Goal: Task Accomplishment & Management: Use online tool/utility

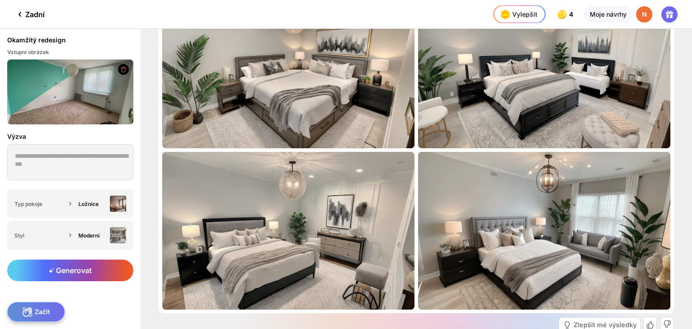
scroll to position [50, 0]
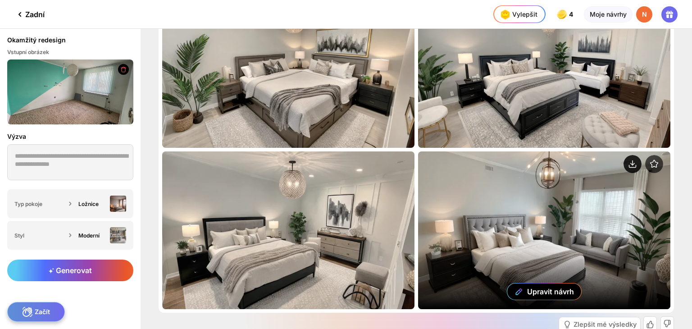
click at [631, 162] on circle at bounding box center [633, 164] width 18 height 18
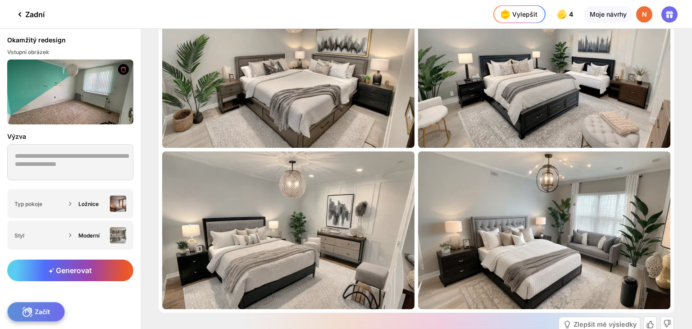
click at [124, 70] on icon at bounding box center [123, 69] width 7 height 7
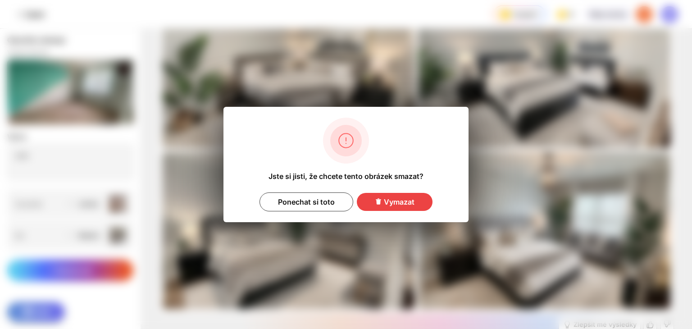
click at [389, 204] on font "Vymazat" at bounding box center [399, 201] width 31 height 9
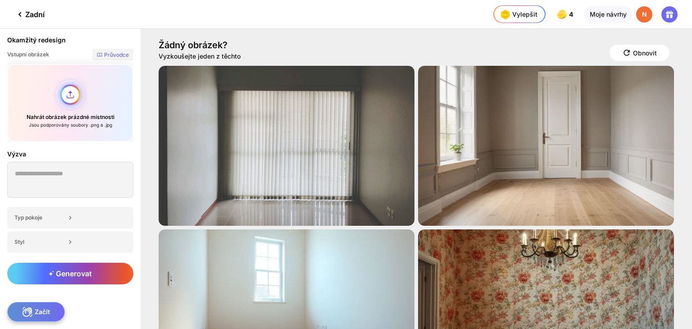
click at [72, 96] on div "Nahrát obrázek prázdné místnosti Jsou podporovány soubory .png a .jpg" at bounding box center [70, 103] width 126 height 78
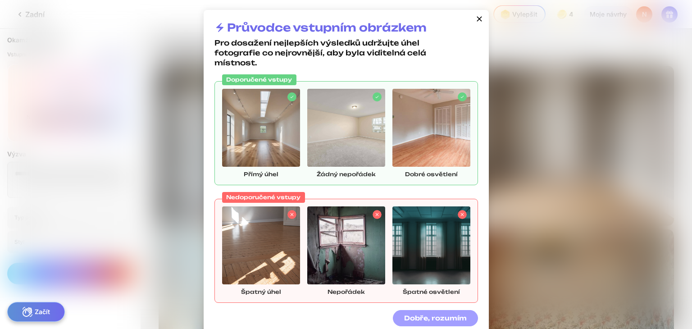
click at [426, 320] on font "Dobře, rozumím" at bounding box center [435, 318] width 63 height 8
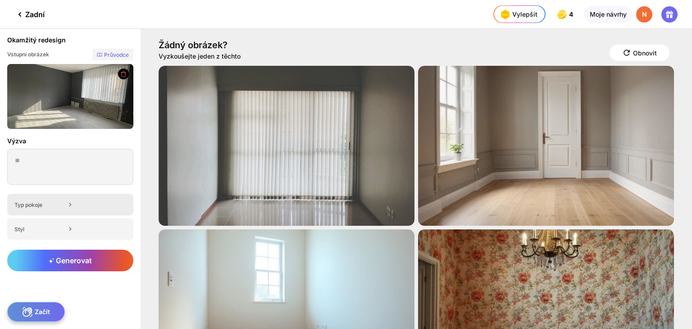
click at [70, 201] on icon at bounding box center [70, 204] width 9 height 9
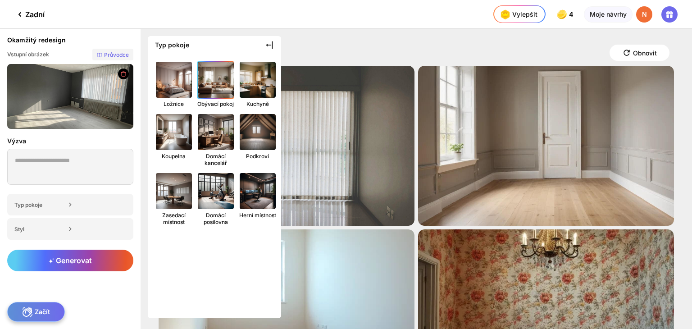
click at [224, 88] on img at bounding box center [216, 80] width 40 height 40
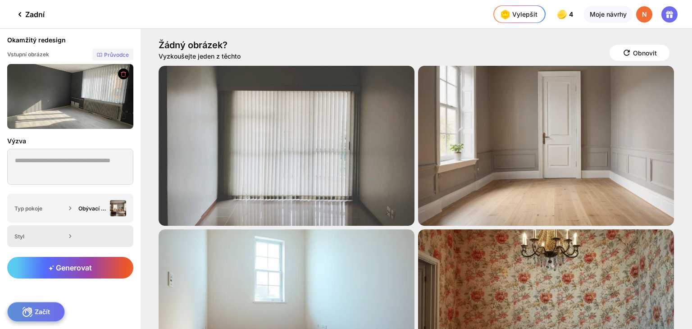
click at [92, 242] on div "Styl" at bounding box center [70, 236] width 126 height 22
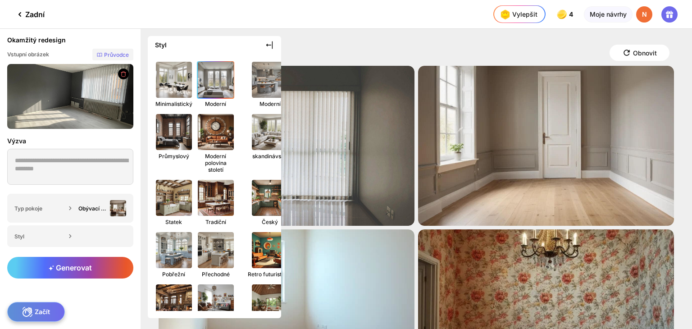
click at [216, 86] on img at bounding box center [216, 80] width 40 height 40
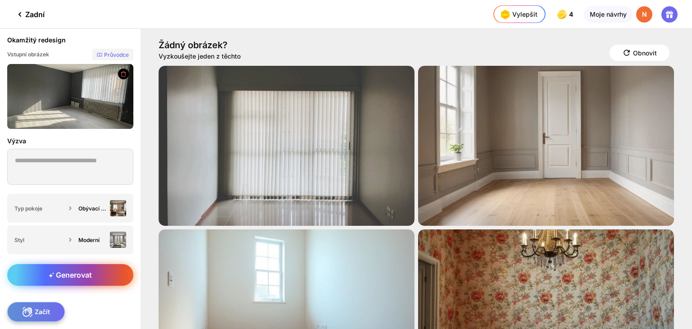
click at [110, 274] on div "Generovat" at bounding box center [70, 275] width 126 height 22
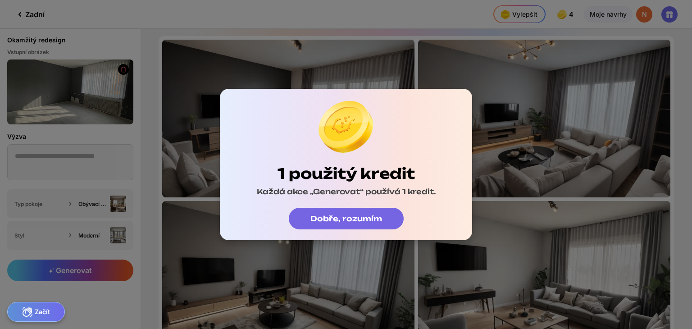
click at [314, 220] on font "Dobře, rozumím" at bounding box center [347, 218] width 72 height 9
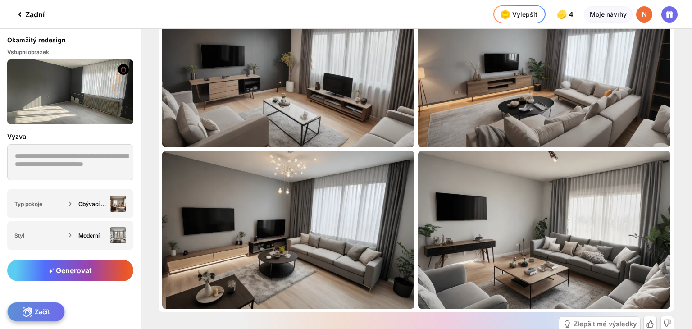
scroll to position [47, 0]
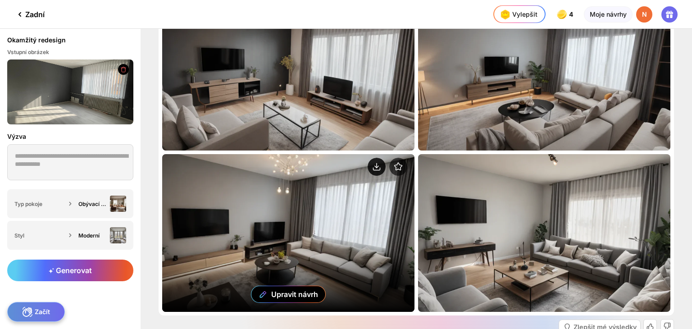
click at [375, 162] on circle at bounding box center [377, 167] width 18 height 18
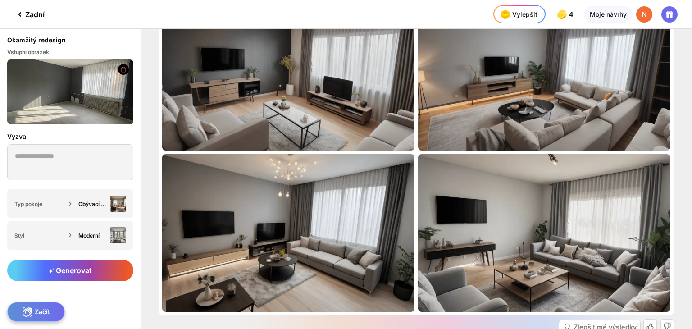
click at [120, 67] on icon at bounding box center [123, 69] width 7 height 7
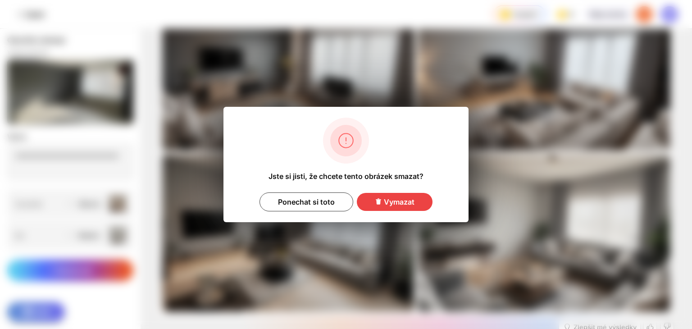
click at [410, 202] on font "Vymazat" at bounding box center [399, 201] width 31 height 9
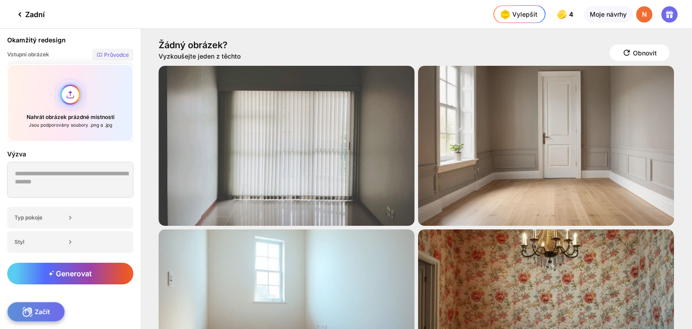
click at [73, 90] on div "Nahrát obrázek prázdné místnosti Jsou podporovány soubory .png a .jpg" at bounding box center [70, 103] width 126 height 78
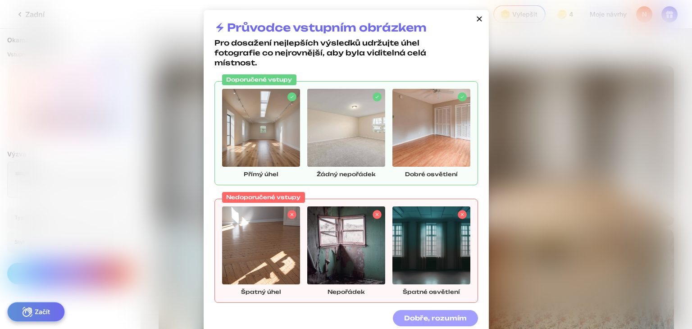
click at [455, 314] on font "Dobře, rozumím" at bounding box center [435, 318] width 63 height 8
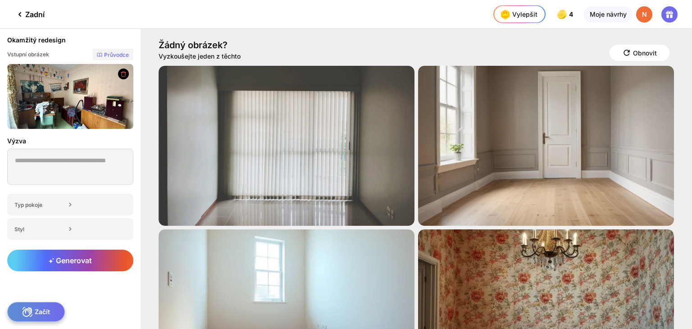
click at [119, 74] on div at bounding box center [123, 74] width 11 height 11
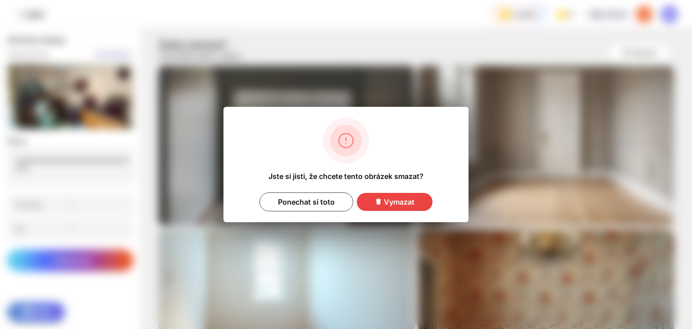
click at [391, 202] on font "Vymazat" at bounding box center [399, 201] width 31 height 9
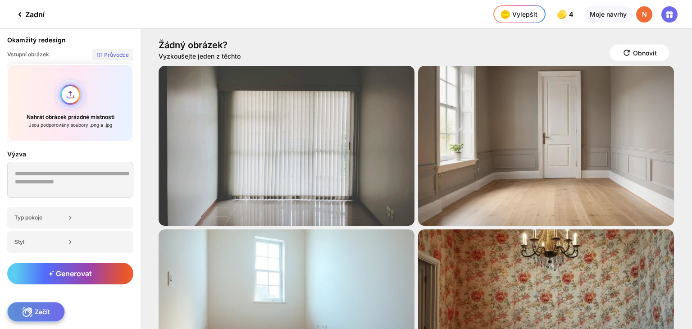
click at [67, 96] on div "Nahrát obrázek prázdné místnosti Jsou podporovány soubory .png a .jpg" at bounding box center [70, 103] width 126 height 78
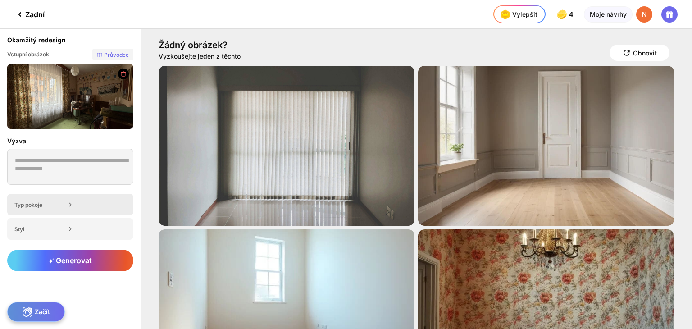
click at [64, 210] on div "Typ pokoje" at bounding box center [70, 205] width 126 height 22
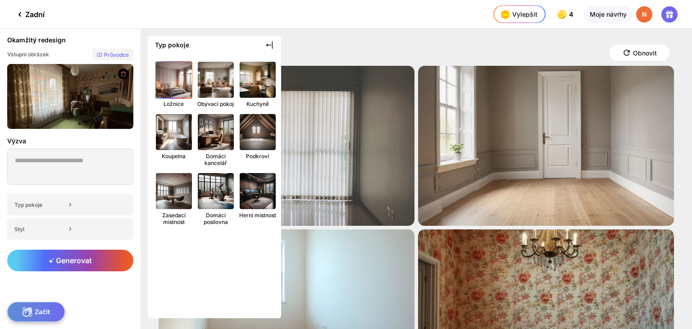
click at [184, 83] on img at bounding box center [174, 80] width 40 height 40
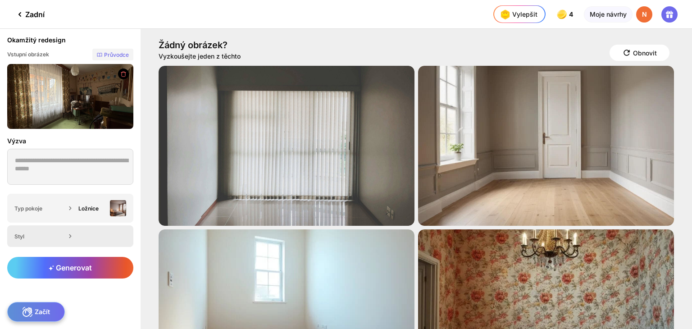
click at [69, 238] on icon at bounding box center [69, 236] width 1 height 3
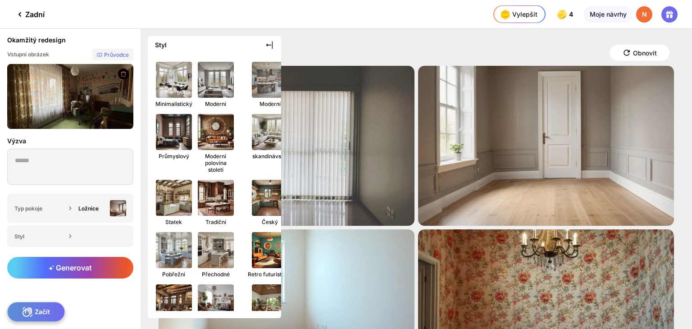
drag, startPoint x: 279, startPoint y: 98, endPoint x: 279, endPoint y: 169, distance: 70.8
click at [279, 169] on div "Minimalistický Moderní Moderní Průmyslový Moderní polovina století skandinávský…" at bounding box center [214, 185] width 133 height 252
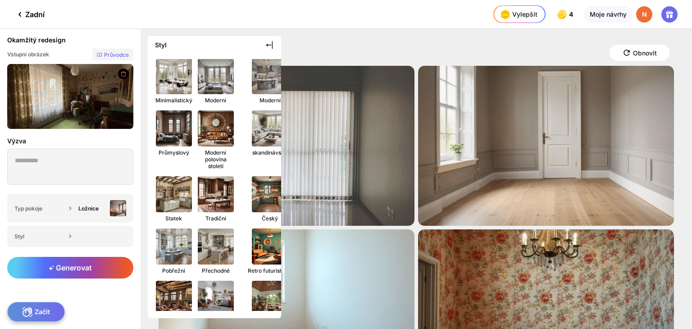
scroll to position [0, 0]
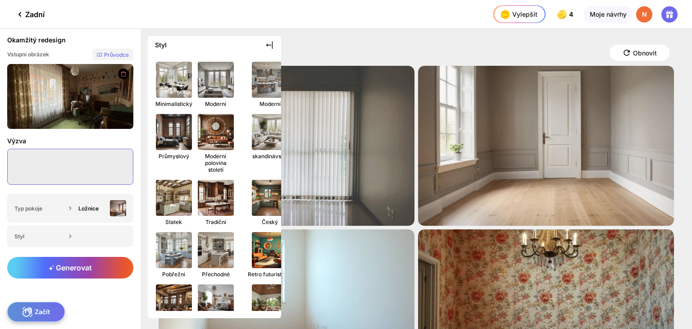
click at [36, 151] on textarea at bounding box center [70, 167] width 126 height 36
paste textarea "**********"
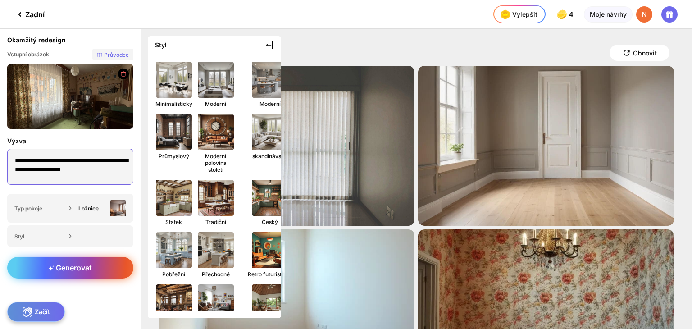
type textarea "**********"
click at [70, 266] on font "Generovat" at bounding box center [74, 267] width 36 height 9
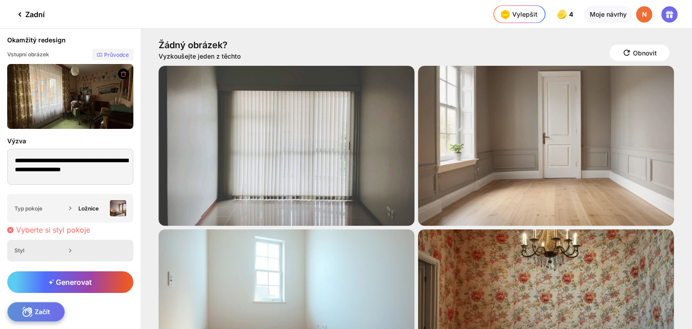
click at [54, 251] on div "Styl" at bounding box center [39, 250] width 51 height 7
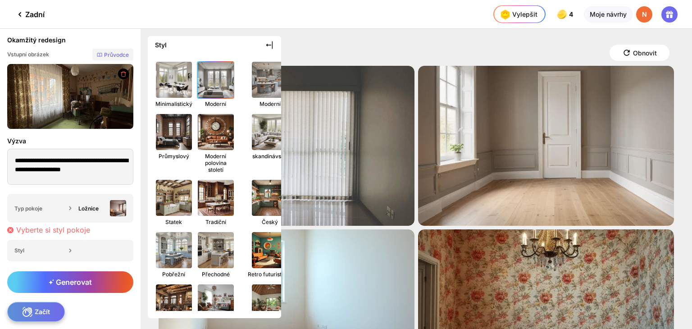
click at [218, 80] on img at bounding box center [216, 80] width 40 height 40
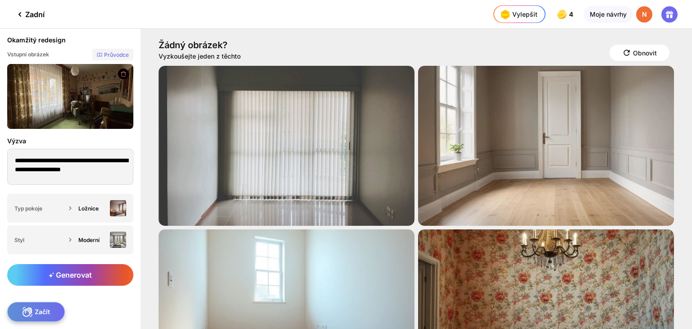
click at [82, 116] on img at bounding box center [70, 96] width 126 height 65
click at [54, 274] on span "Generovat" at bounding box center [70, 274] width 43 height 9
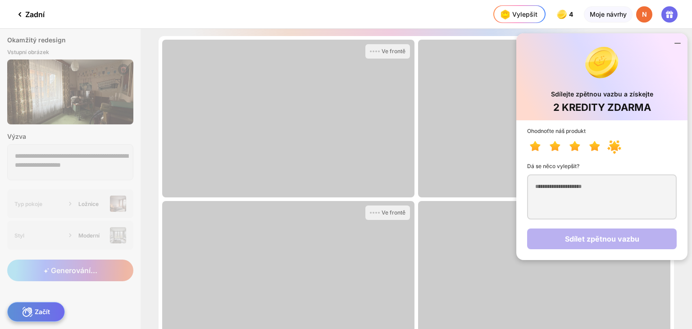
click at [615, 147] on icon at bounding box center [614, 146] width 10 height 10
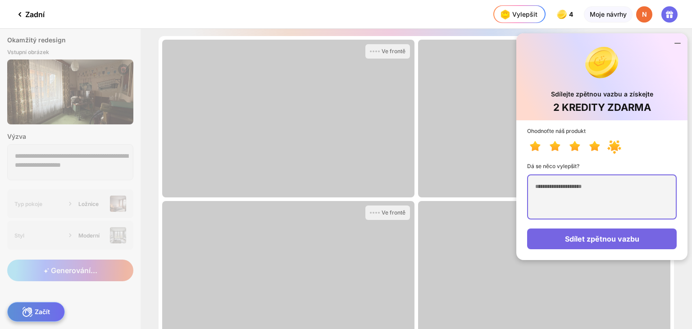
click at [566, 191] on textarea at bounding box center [602, 196] width 150 height 45
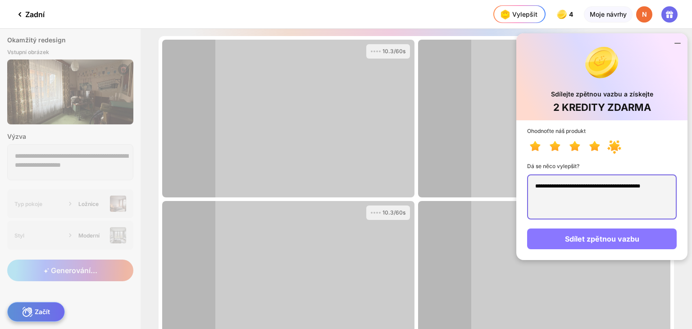
type textarea "**********"
click at [593, 238] on font "Sdílet zpětnou vazbu" at bounding box center [602, 238] width 74 height 9
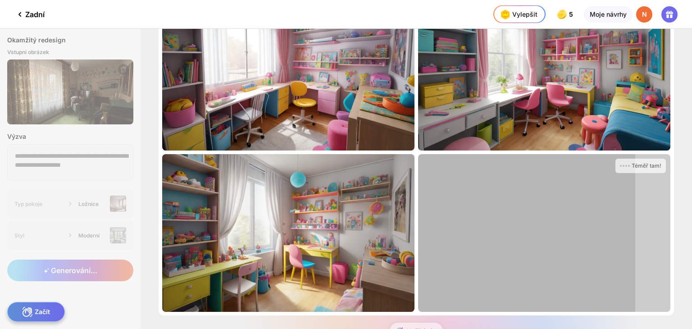
scroll to position [47, 0]
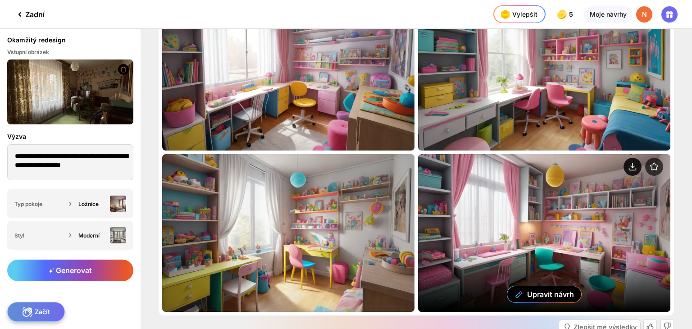
click at [628, 167] on circle at bounding box center [633, 167] width 18 height 18
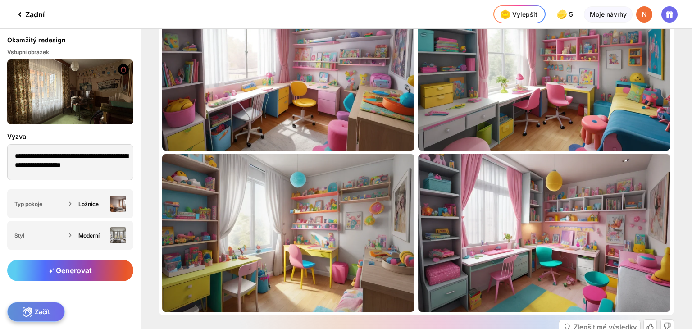
click at [128, 70] on div at bounding box center [123, 69] width 11 height 11
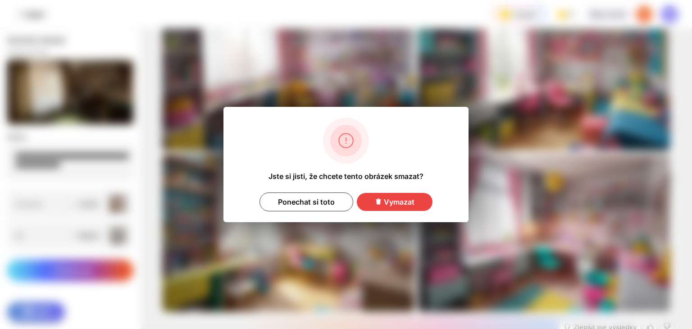
click at [389, 207] on div "Vymazat" at bounding box center [395, 202] width 76 height 18
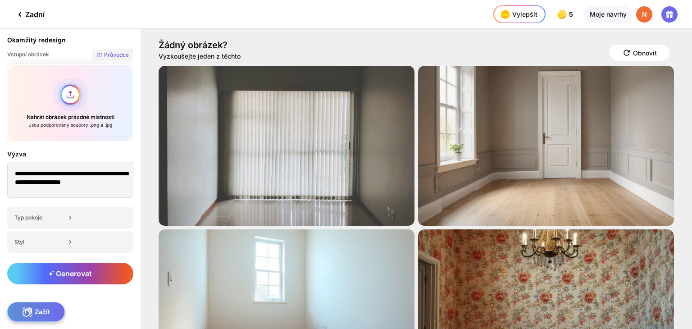
click at [72, 100] on div "Nahrát obrázek prázdné místnosti Jsou podporovány soubory .png a .jpg" at bounding box center [70, 103] width 126 height 78
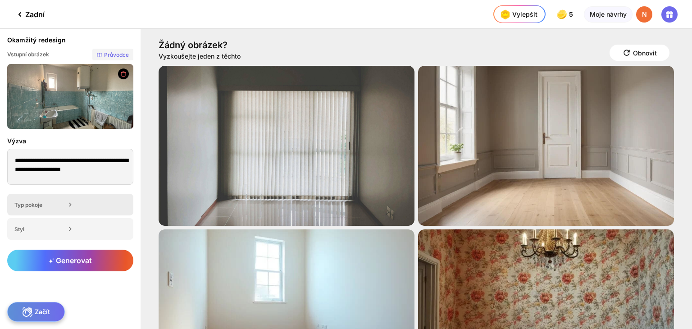
click at [69, 204] on icon at bounding box center [70, 204] width 9 height 9
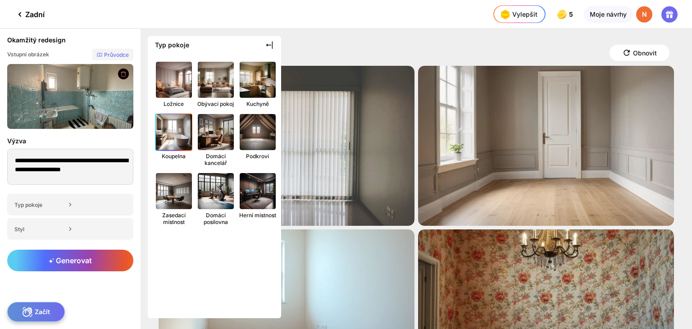
click at [166, 130] on img at bounding box center [174, 132] width 40 height 40
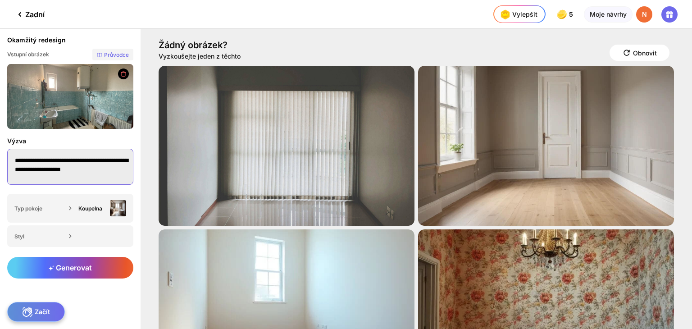
scroll to position [5, 0]
drag, startPoint x: 13, startPoint y: 158, endPoint x: 75, endPoint y: 187, distance: 68.4
click at [75, 187] on div "**********" at bounding box center [70, 161] width 141 height 65
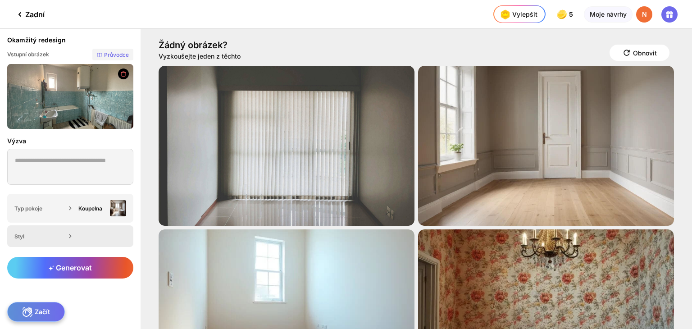
click at [71, 236] on icon at bounding box center [70, 236] width 9 height 9
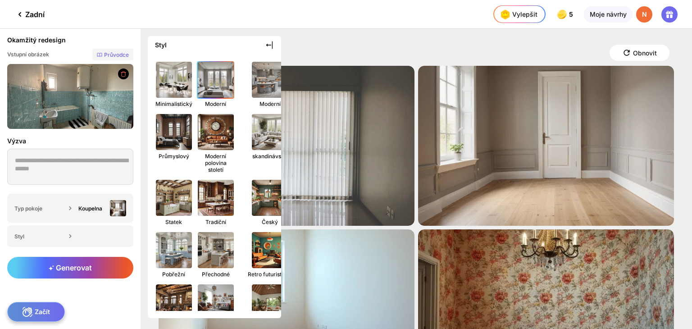
click at [215, 78] on img at bounding box center [216, 80] width 40 height 40
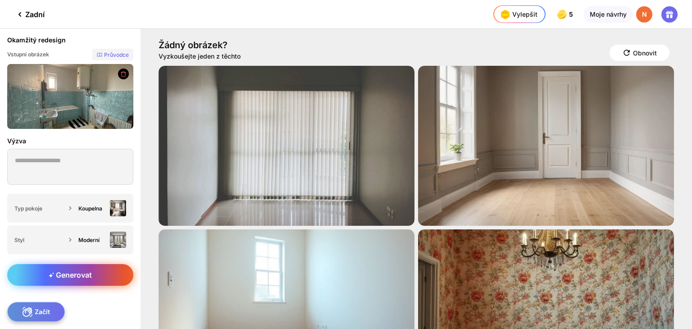
click at [76, 274] on font "Generovat" at bounding box center [74, 274] width 36 height 9
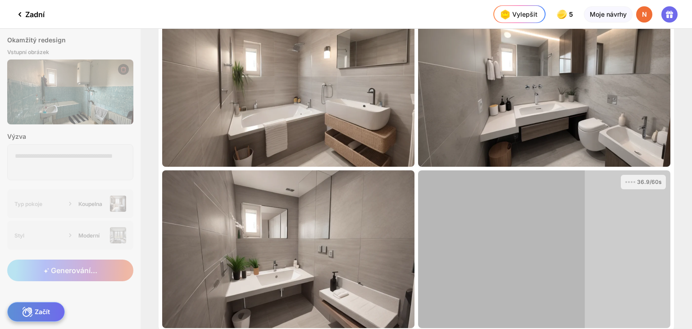
scroll to position [28, 0]
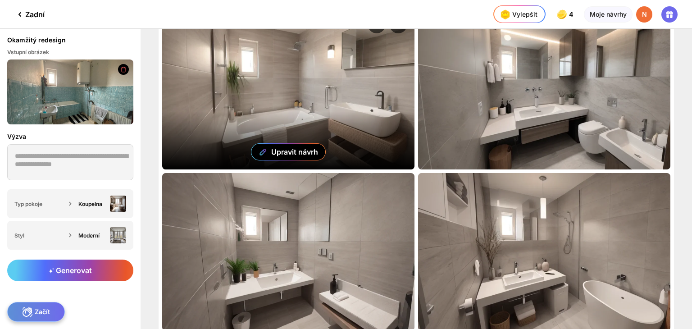
click at [370, 127] on div "Upravit návrh" at bounding box center [288, 91] width 252 height 158
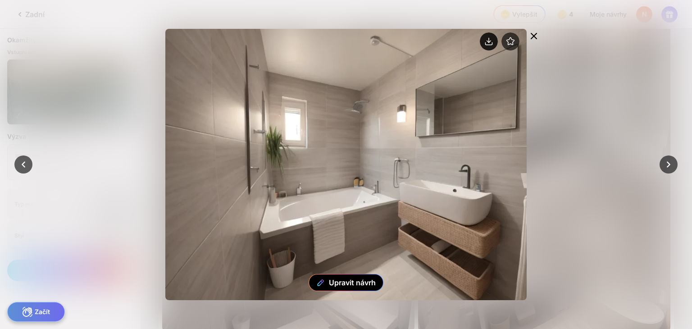
click at [486, 41] on circle at bounding box center [489, 41] width 18 height 18
click at [609, 119] on div at bounding box center [346, 164] width 692 height 329
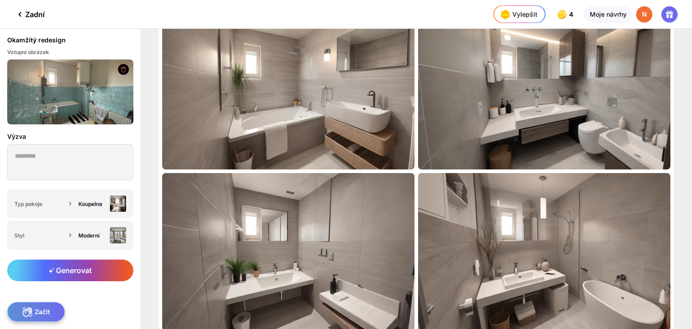
click at [122, 70] on icon at bounding box center [123, 69] width 5 height 5
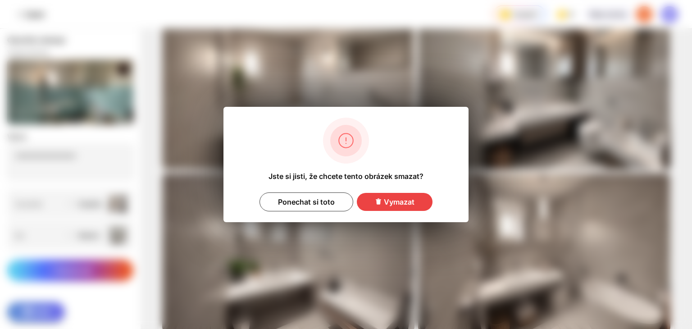
click at [411, 204] on font "Vymazat" at bounding box center [399, 201] width 31 height 9
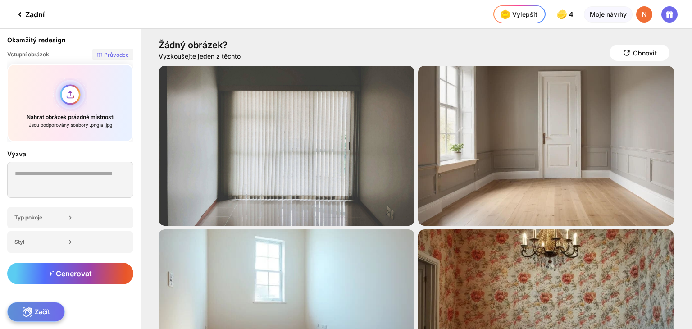
click at [66, 91] on div "Nahrát obrázek prázdné místnosti Jsou podporovány soubory .png a .jpg" at bounding box center [70, 103] width 126 height 78
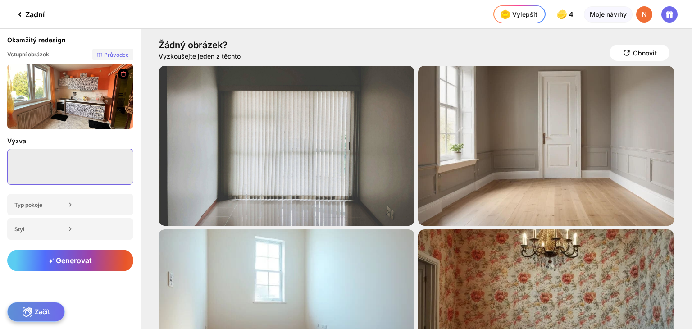
click at [64, 153] on textarea at bounding box center [70, 167] width 126 height 36
click at [81, 204] on div "Typ pokoje" at bounding box center [70, 205] width 126 height 22
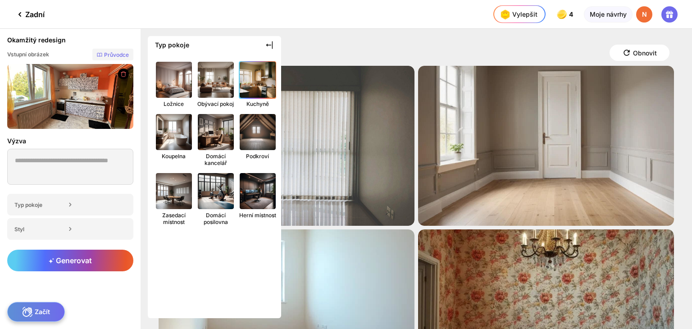
click at [247, 90] on img at bounding box center [258, 80] width 40 height 40
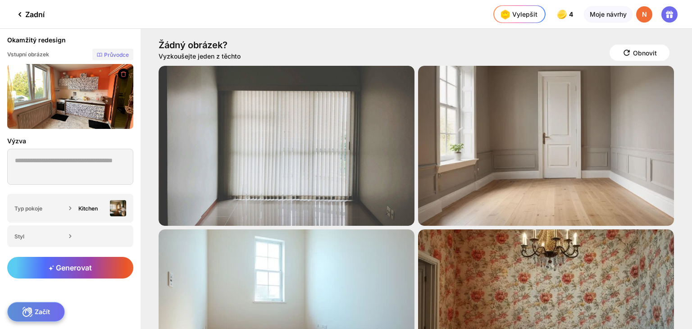
click at [0, 0] on div "Použijte toto" at bounding box center [0, 0] width 0 height 0
click at [71, 238] on icon at bounding box center [70, 236] width 9 height 9
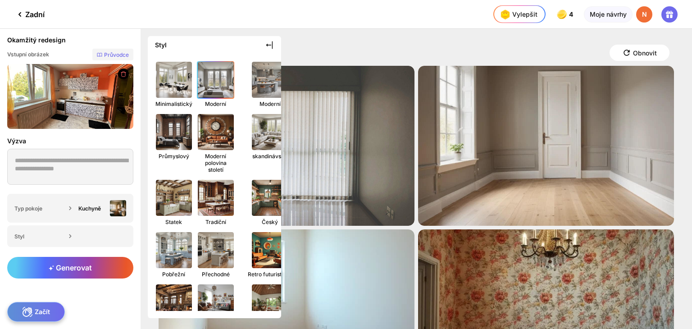
click at [210, 98] on img at bounding box center [216, 80] width 40 height 40
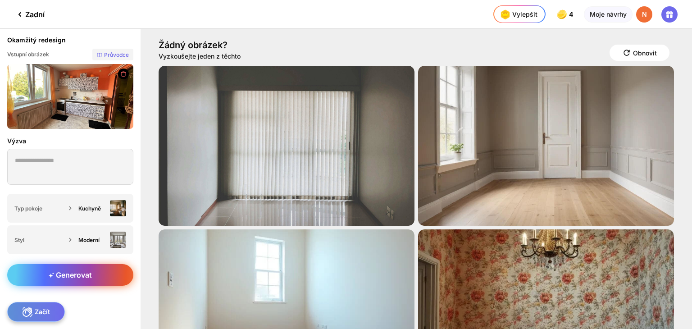
click at [79, 269] on div "Generovat" at bounding box center [70, 275] width 126 height 22
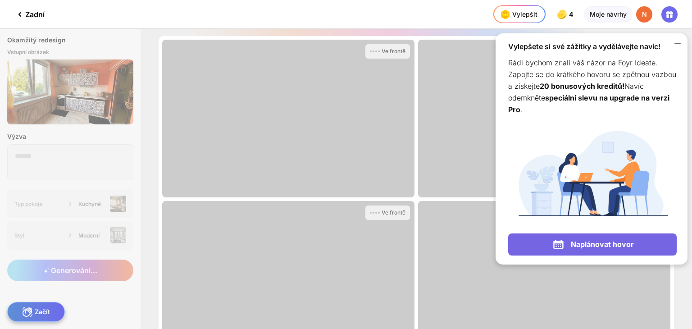
click at [677, 41] on icon at bounding box center [677, 43] width 11 height 11
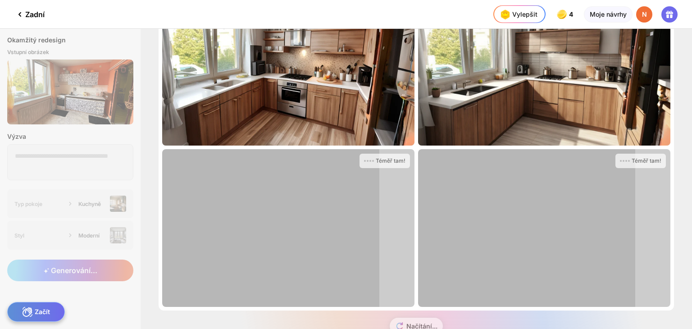
scroll to position [78, 0]
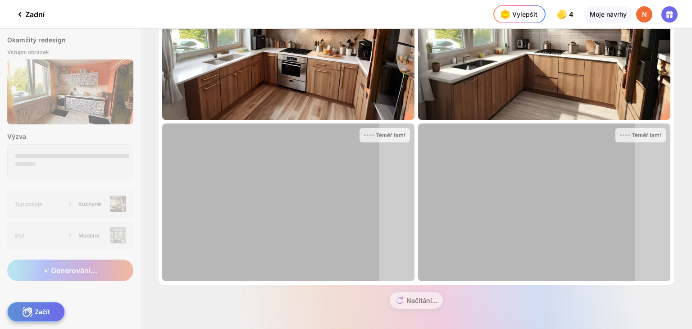
click at [692, 22] on div "Vylepšit 4 4 4 4 kreditů Vylepšit Moje návrhy N" at bounding box center [593, 14] width 199 height 28
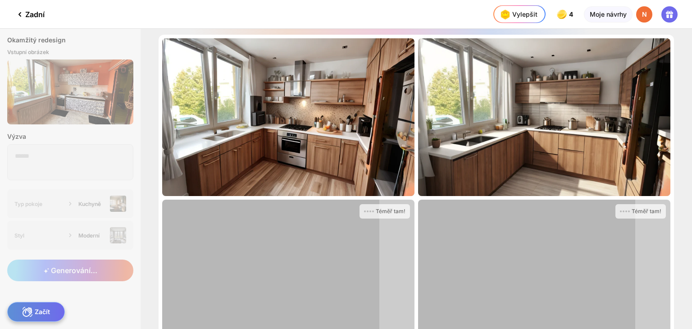
scroll to position [0, 0]
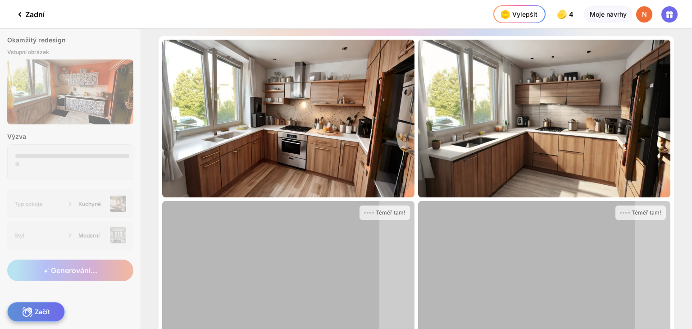
click at [692, 20] on div "Vylepšit 4 4 4 4 kreditů Vylepšit Moje návrhy N" at bounding box center [593, 14] width 199 height 28
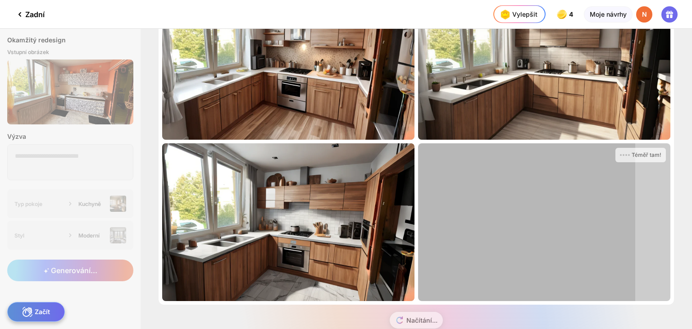
scroll to position [78, 0]
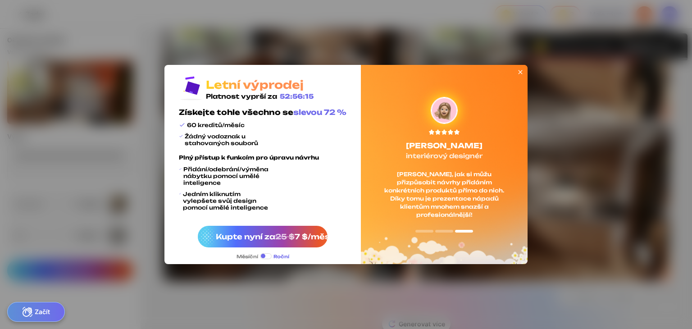
click at [522, 70] on icon at bounding box center [521, 72] width 4 height 4
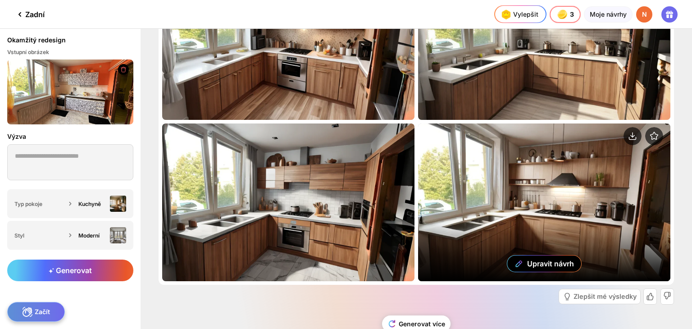
click at [481, 180] on div "Upravit návrh" at bounding box center [544, 203] width 252 height 158
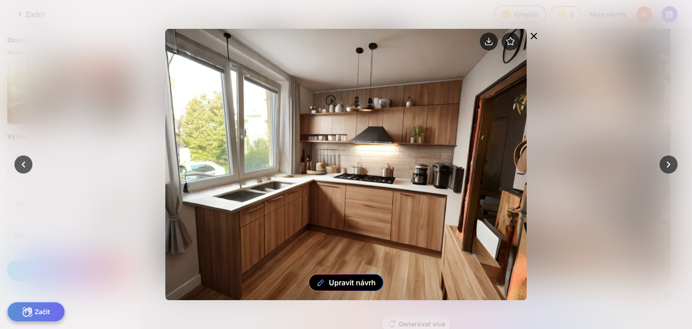
click at [535, 32] on icon at bounding box center [534, 36] width 11 height 11
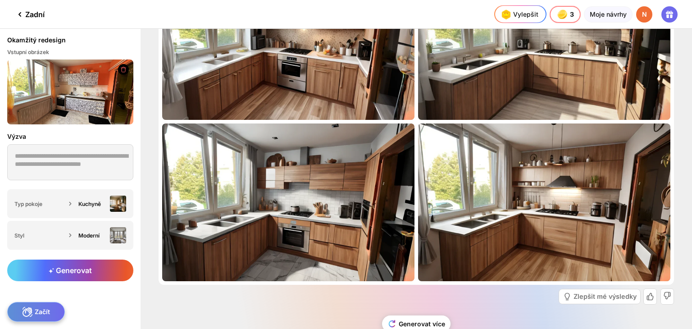
click at [692, 25] on div "Vylepšit 3 3 3 3 kreditů Vylepšit Moje návrhy N" at bounding box center [593, 14] width 198 height 28
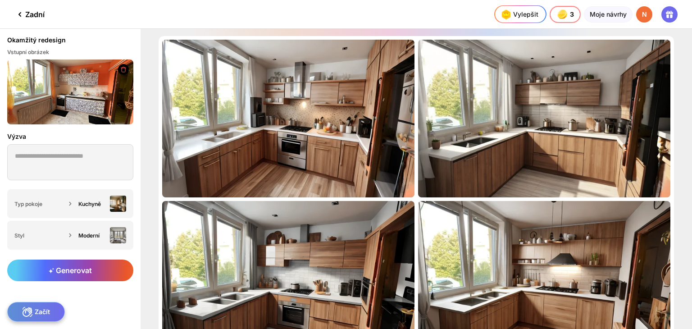
scroll to position [0, 0]
click at [608, 15] on font "Moje návrhy" at bounding box center [608, 14] width 37 height 8
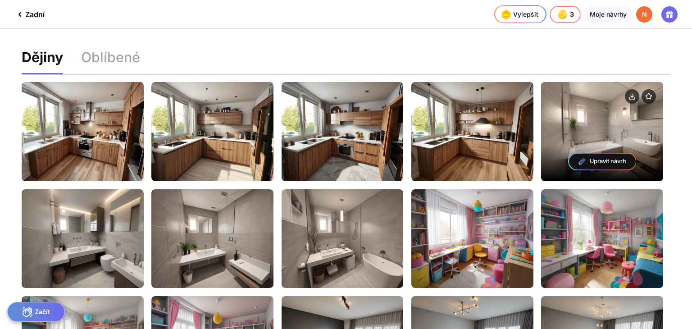
click at [626, 136] on div "Upravit návrh" at bounding box center [602, 131] width 122 height 99
click at [581, 122] on div "Upravit návrh" at bounding box center [602, 131] width 122 height 99
click at [598, 159] on font "Upravit návrh" at bounding box center [608, 161] width 37 height 7
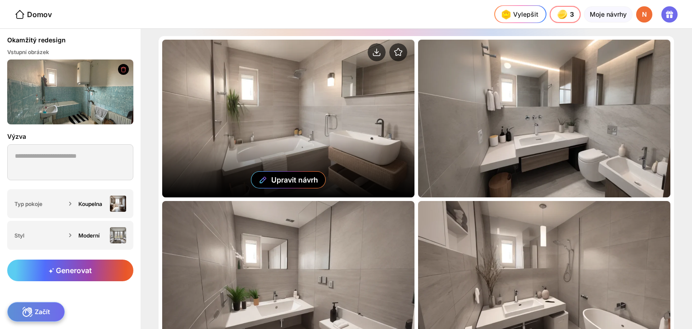
click at [353, 102] on div "Upravit návrh" at bounding box center [288, 119] width 252 height 158
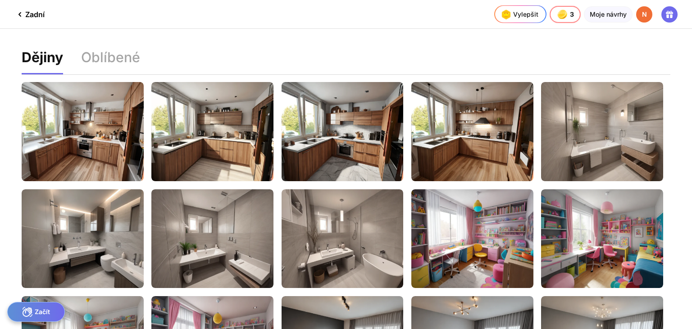
click at [692, 323] on div "Dějiny Oblíbené Upravit návrh Upravit návrh Upravit návrh Upravit návrh Upravit…" at bounding box center [346, 211] width 692 height 364
click at [147, 312] on div "Upravit návrh Upravit návrh Upravit návrh Upravit návrh Upravit návrh Upravit n…" at bounding box center [346, 223] width 649 height 296
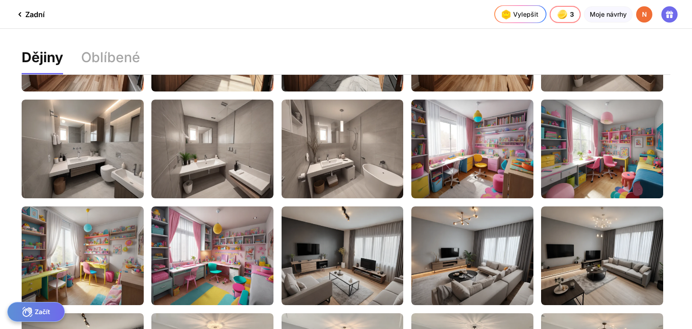
scroll to position [90, 0]
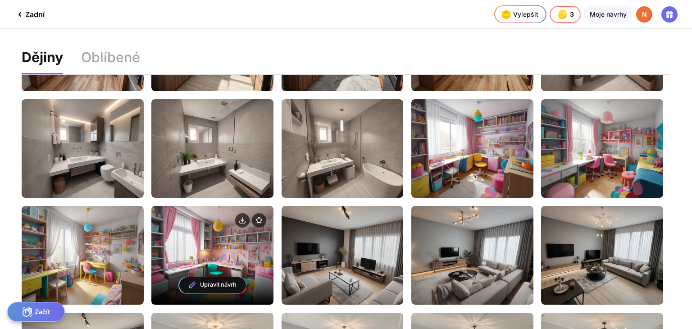
click at [232, 250] on div "Upravit návrh" at bounding box center [212, 255] width 122 height 99
click at [229, 285] on font "Upravit návrh" at bounding box center [218, 284] width 37 height 7
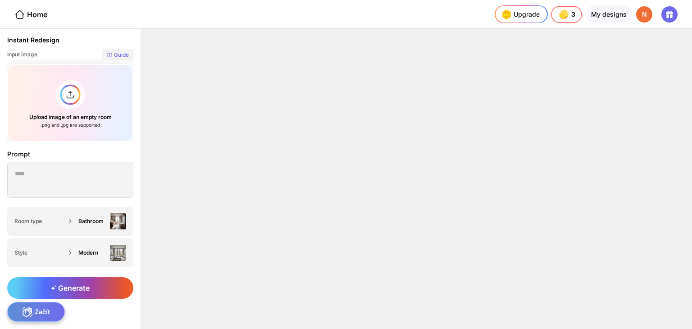
type textarea "**********"
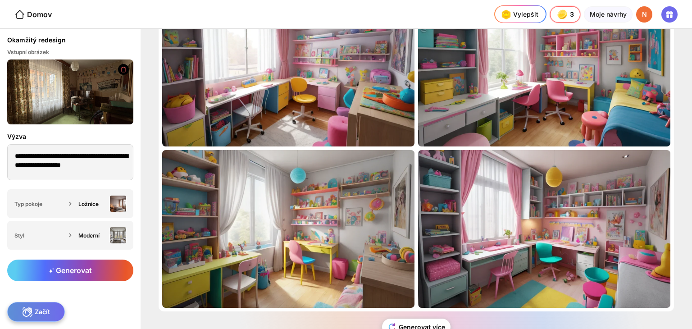
scroll to position [74, 0]
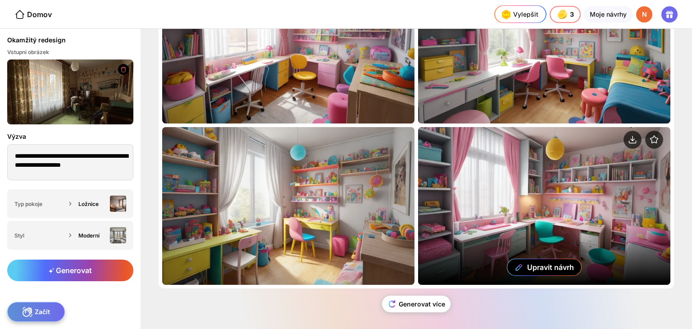
click at [590, 198] on div "Upravit návrh" at bounding box center [544, 206] width 252 height 158
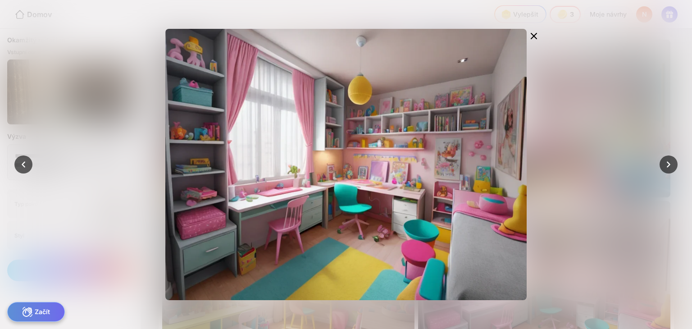
scroll to position [74, 0]
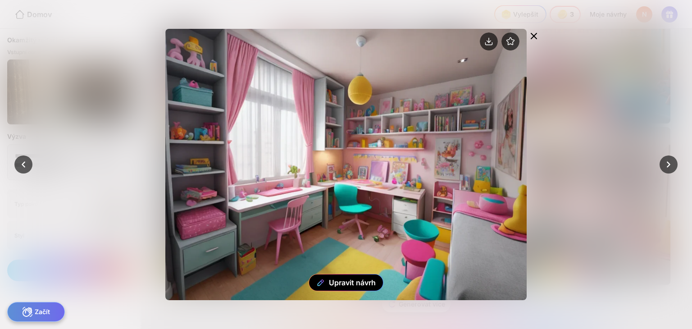
click at [533, 35] on icon at bounding box center [533, 35] width 5 height 5
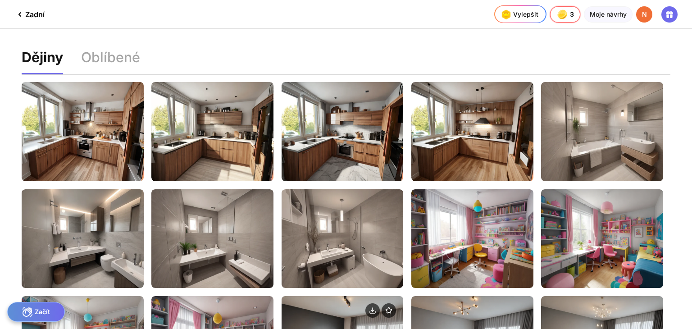
click at [326, 316] on div at bounding box center [343, 311] width 122 height 31
drag, startPoint x: 692, startPoint y: 186, endPoint x: 689, endPoint y: 266, distance: 80.7
click at [689, 266] on div "Dějiny Oblíbené Upravit návrh Upravit návrh Upravit návrh Upravit návrh Upravit…" at bounding box center [346, 211] width 692 height 364
click at [317, 309] on div at bounding box center [343, 311] width 122 height 31
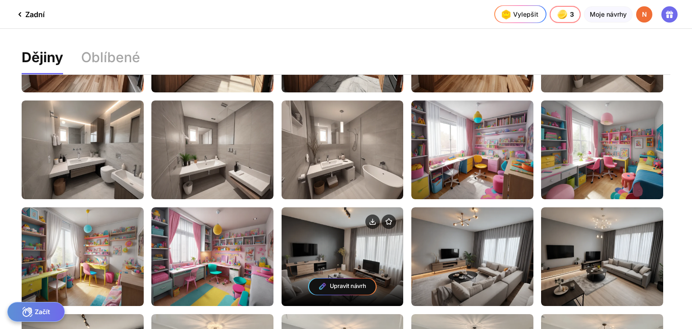
scroll to position [90, 0]
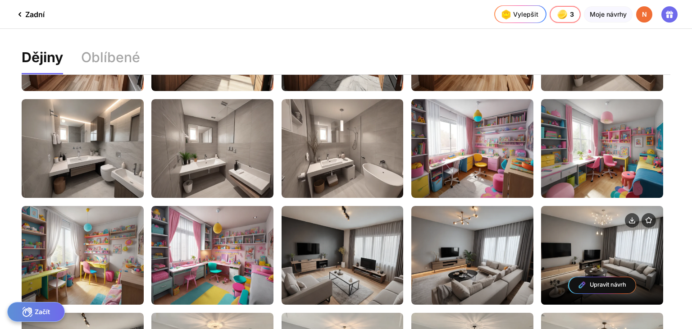
click at [647, 250] on div "Upravit návrh" at bounding box center [602, 255] width 122 height 99
click at [613, 252] on div "Upravit návrh" at bounding box center [602, 255] width 122 height 99
click at [590, 278] on div "Upravit návrh" at bounding box center [602, 285] width 67 height 16
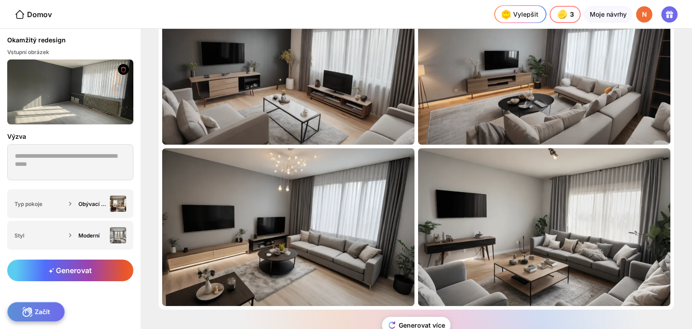
scroll to position [52, 0]
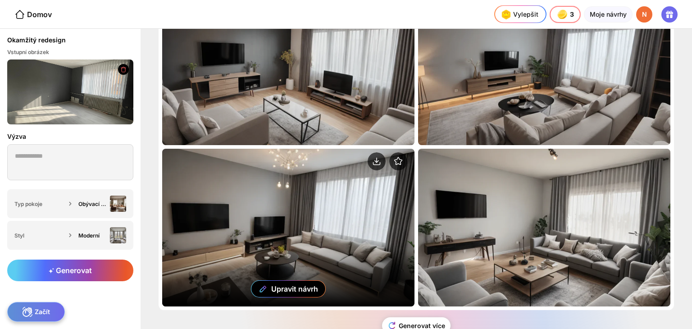
click at [325, 250] on div "Upravit návrh" at bounding box center [288, 228] width 252 height 158
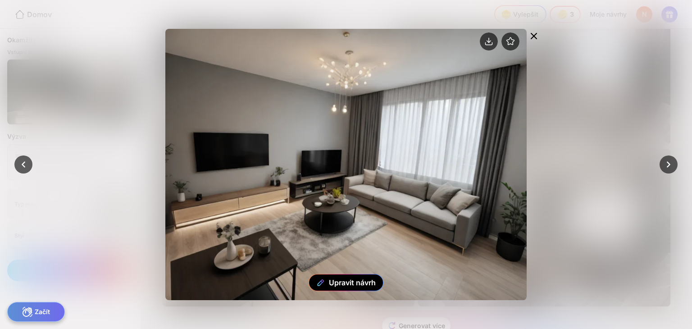
click at [535, 32] on icon at bounding box center [534, 36] width 11 height 11
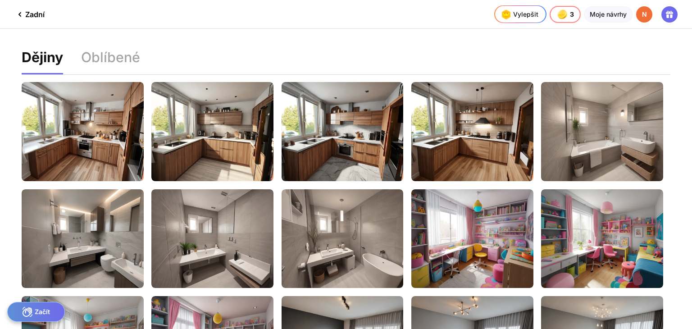
click at [691, 284] on div "Dějiny Oblíbené Upravit návrh Upravit návrh Upravit návrh Upravit návrh Upravit…" at bounding box center [346, 211] width 692 height 364
click at [538, 319] on div "Upravit návrh Upravit návrh Upravit návrh Upravit návrh Upravit návrh Upravit n…" at bounding box center [346, 223] width 649 height 296
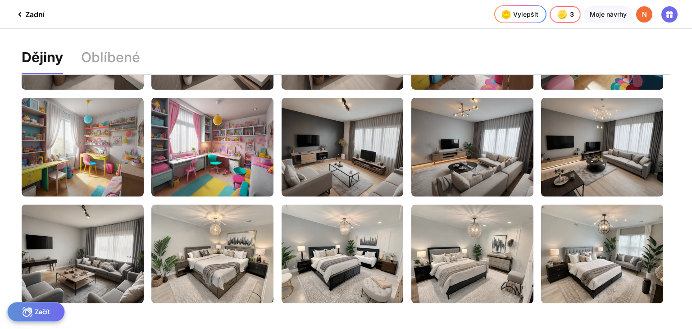
scroll to position [202, 0]
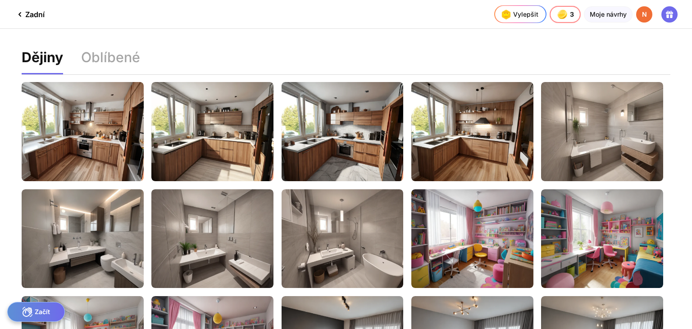
scroll to position [202, 0]
